Goal: Communication & Community: Ask a question

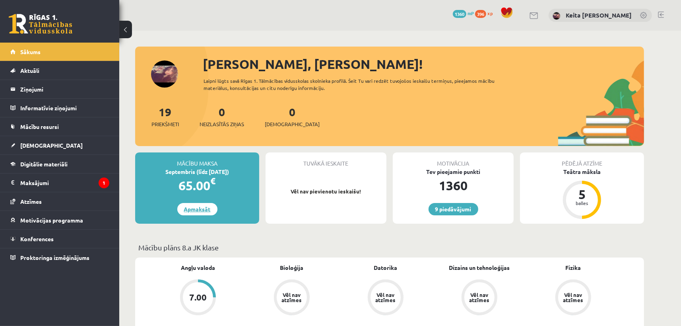
click at [198, 208] on link "Apmaksāt" at bounding box center [197, 209] width 40 height 12
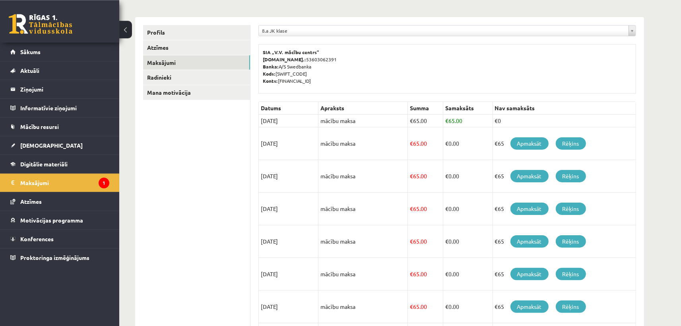
scroll to position [62, 0]
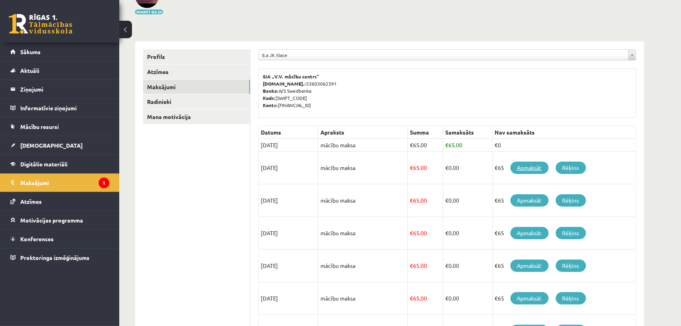
click at [527, 168] on link "Apmaksāt" at bounding box center [529, 167] width 38 height 12
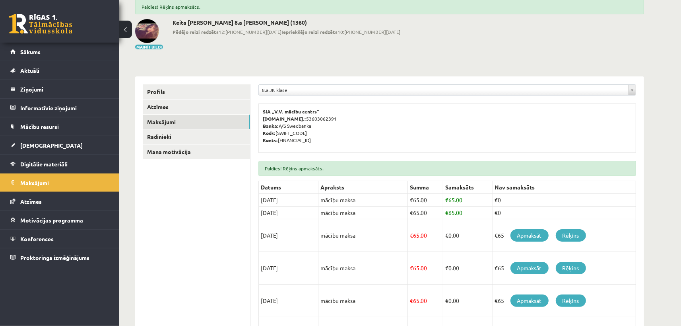
scroll to position [39, 0]
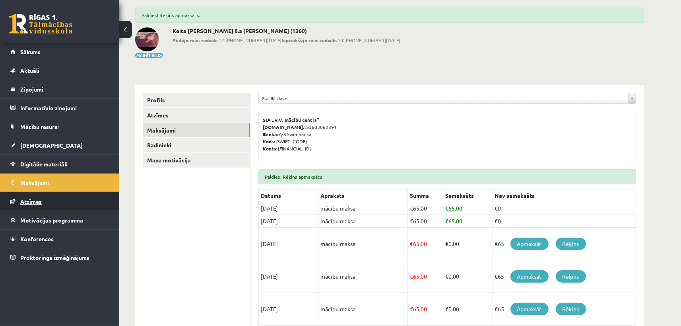
click at [30, 201] on span "Atzīmes" at bounding box center [30, 201] width 21 height 7
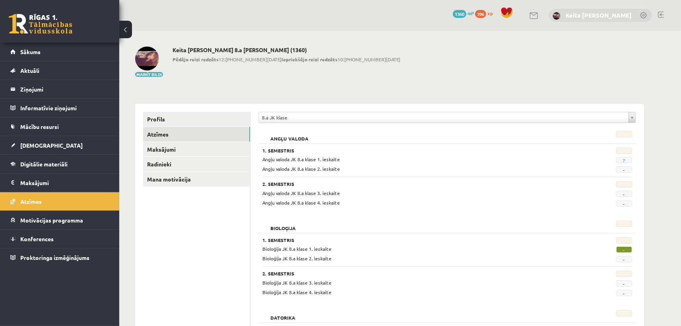
click at [624, 17] on link "Keita Nikola Bērziņa" at bounding box center [599, 15] width 66 height 8
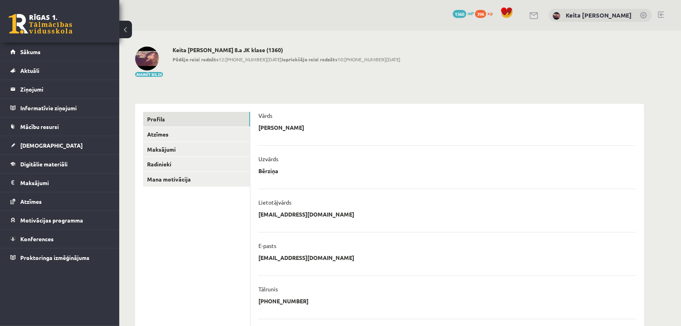
click at [662, 12] on link at bounding box center [661, 15] width 6 height 6
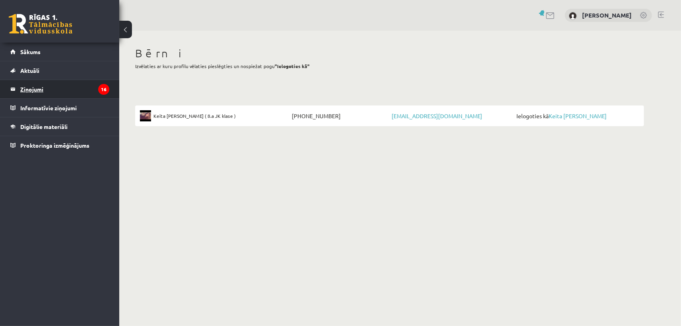
click at [42, 86] on legend "Ziņojumi 16" at bounding box center [64, 89] width 89 height 18
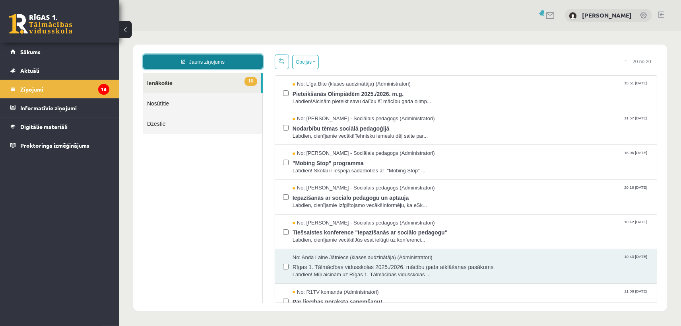
click at [207, 61] on link "Jauns ziņojums" at bounding box center [203, 61] width 120 height 14
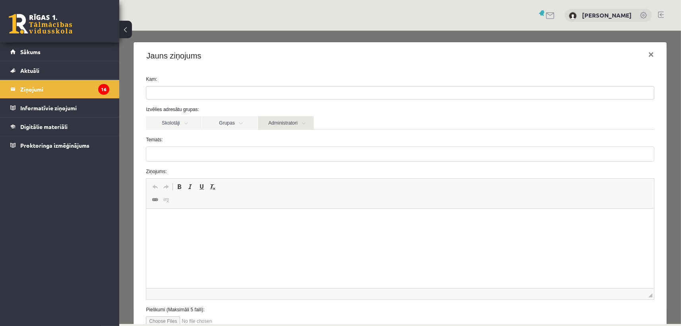
click at [289, 124] on link "Administratori" at bounding box center [286, 123] width 56 height 14
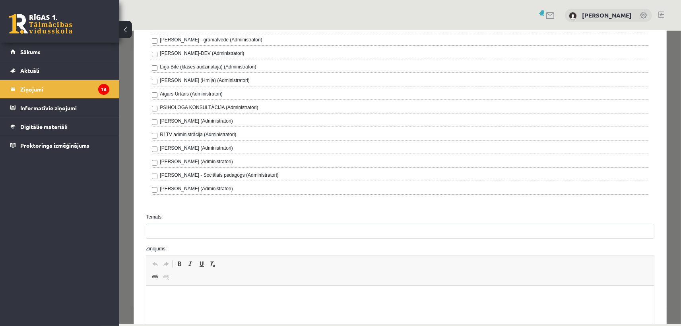
scroll to position [260, 0]
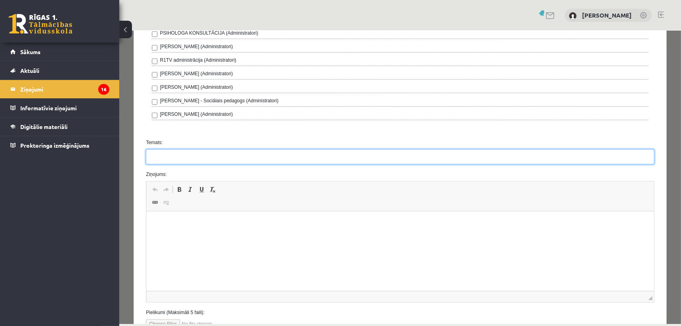
click at [168, 157] on input "Temats:" at bounding box center [399, 156] width 508 height 15
type input "**********"
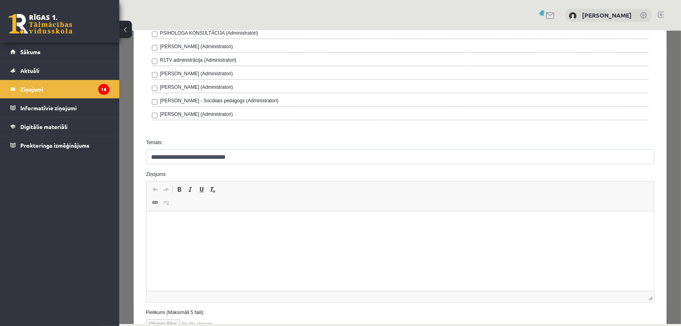
click at [186, 238] on html at bounding box center [399, 250] width 507 height 79
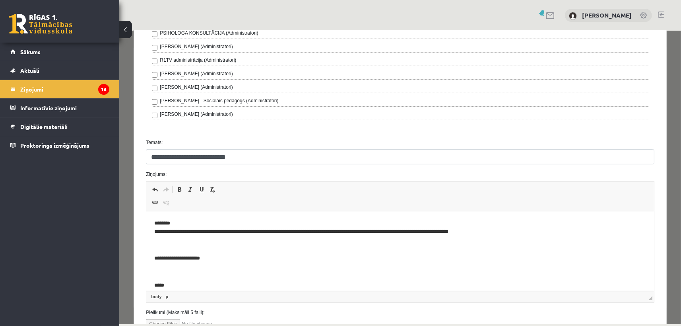
click at [273, 232] on p "**********" at bounding box center [400, 227] width 492 height 17
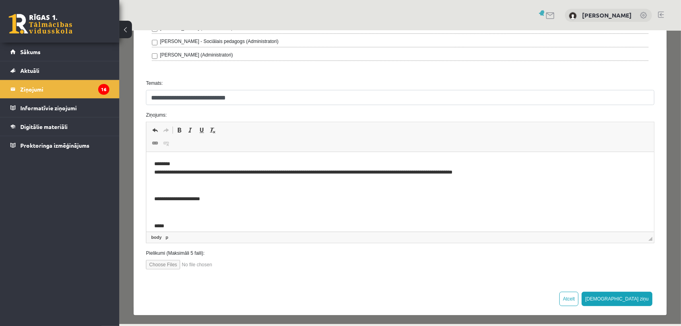
scroll to position [320, 0]
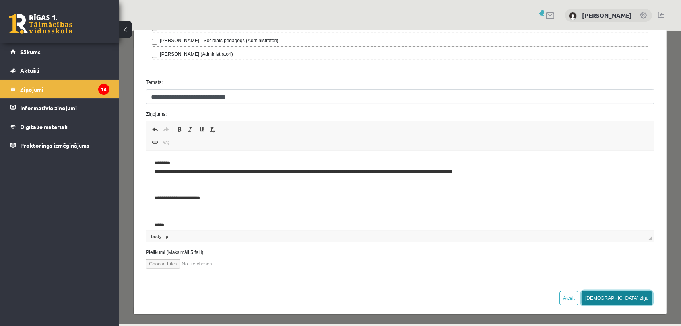
click at [645, 297] on button "[DEMOGRAPHIC_DATA] ziņu" at bounding box center [616, 297] width 71 height 14
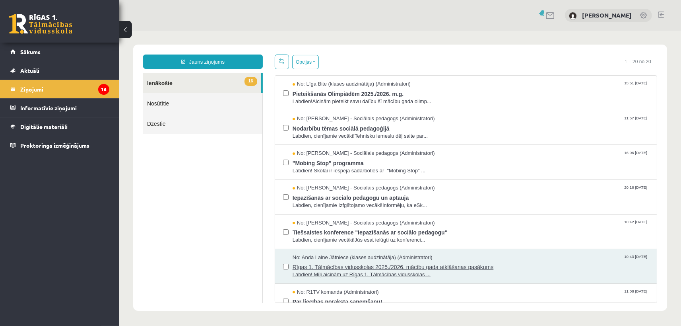
scroll to position [0, 0]
click at [161, 105] on link "Nosūtītie" at bounding box center [202, 103] width 119 height 20
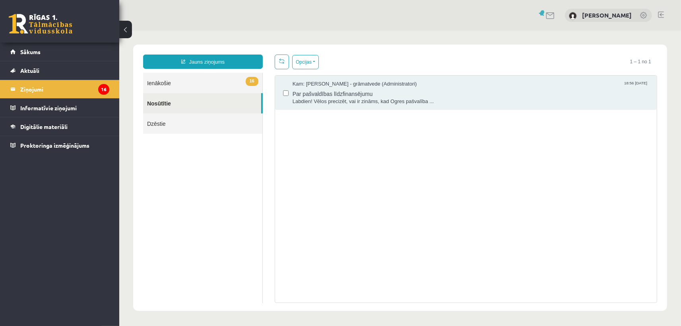
click at [182, 89] on link "16 Ienākošie" at bounding box center [202, 82] width 119 height 20
click at [191, 81] on link "16 Ienākošie" at bounding box center [202, 82] width 119 height 20
click at [186, 77] on link "16 Ienākošie" at bounding box center [202, 82] width 119 height 20
click at [158, 83] on link "16 Ienākošie" at bounding box center [202, 82] width 119 height 20
click at [157, 128] on link "Dzēstie" at bounding box center [202, 123] width 119 height 20
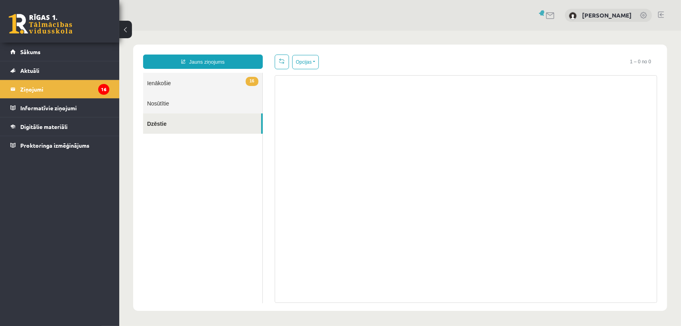
click at [177, 82] on link "16 Ienākošie" at bounding box center [202, 82] width 119 height 20
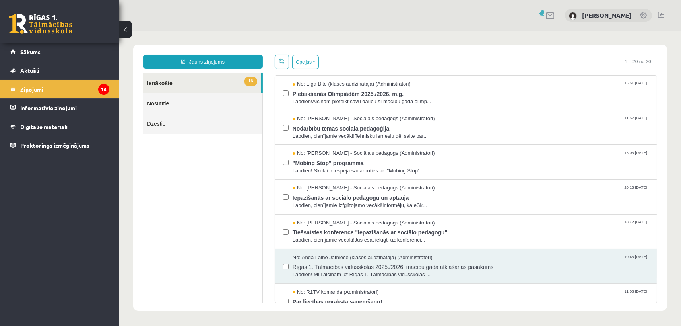
click at [43, 15] on link at bounding box center [41, 24] width 64 height 20
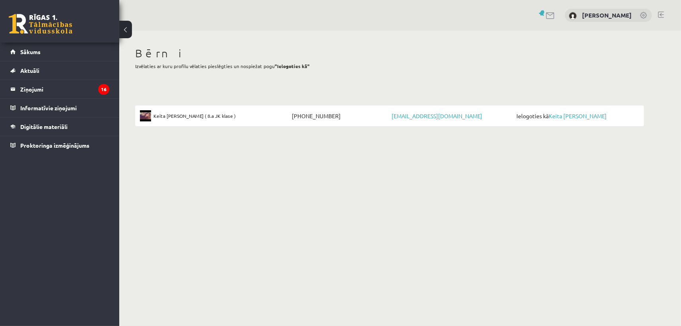
click at [548, 16] on link at bounding box center [551, 15] width 10 height 7
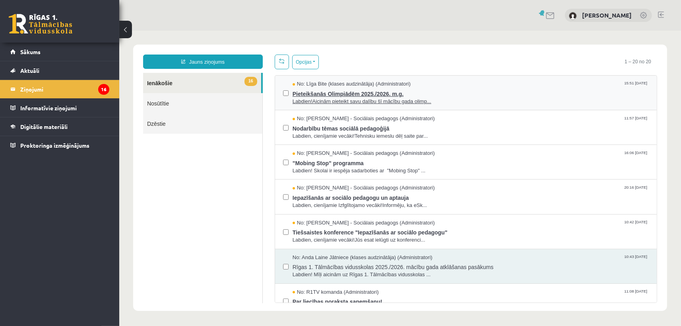
click at [328, 100] on span "Labdien!Aicinām pieteikt savu dalību šī mācību gada olimp..." at bounding box center [470, 101] width 356 height 8
click at [310, 62] on button "Opcijas" at bounding box center [305, 61] width 27 height 14
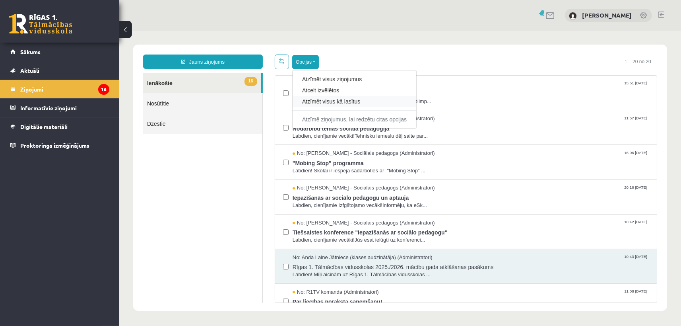
click at [334, 98] on link "Atzīmēt visus kā lasītus" at bounding box center [354, 101] width 105 height 8
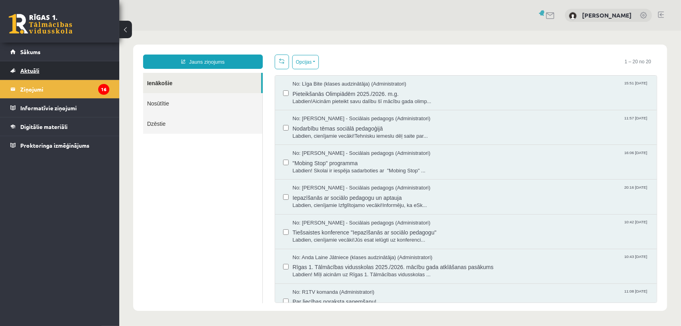
click at [38, 64] on link "Aktuāli" at bounding box center [59, 70] width 99 height 18
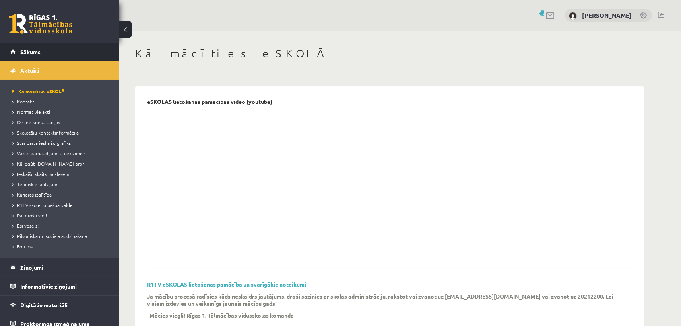
click at [37, 53] on span "Sākums" at bounding box center [30, 51] width 20 height 7
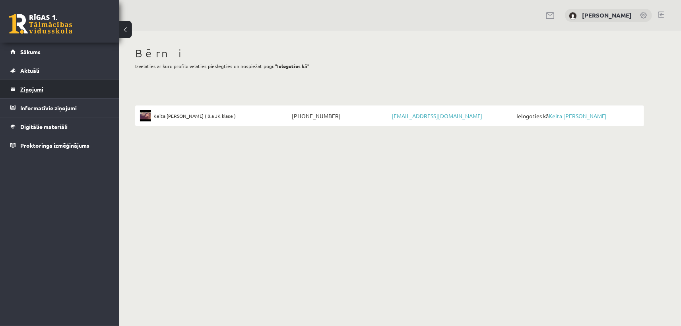
click at [35, 91] on legend "Ziņojumi 0" at bounding box center [64, 89] width 89 height 18
